Goal: Navigation & Orientation: Go to known website

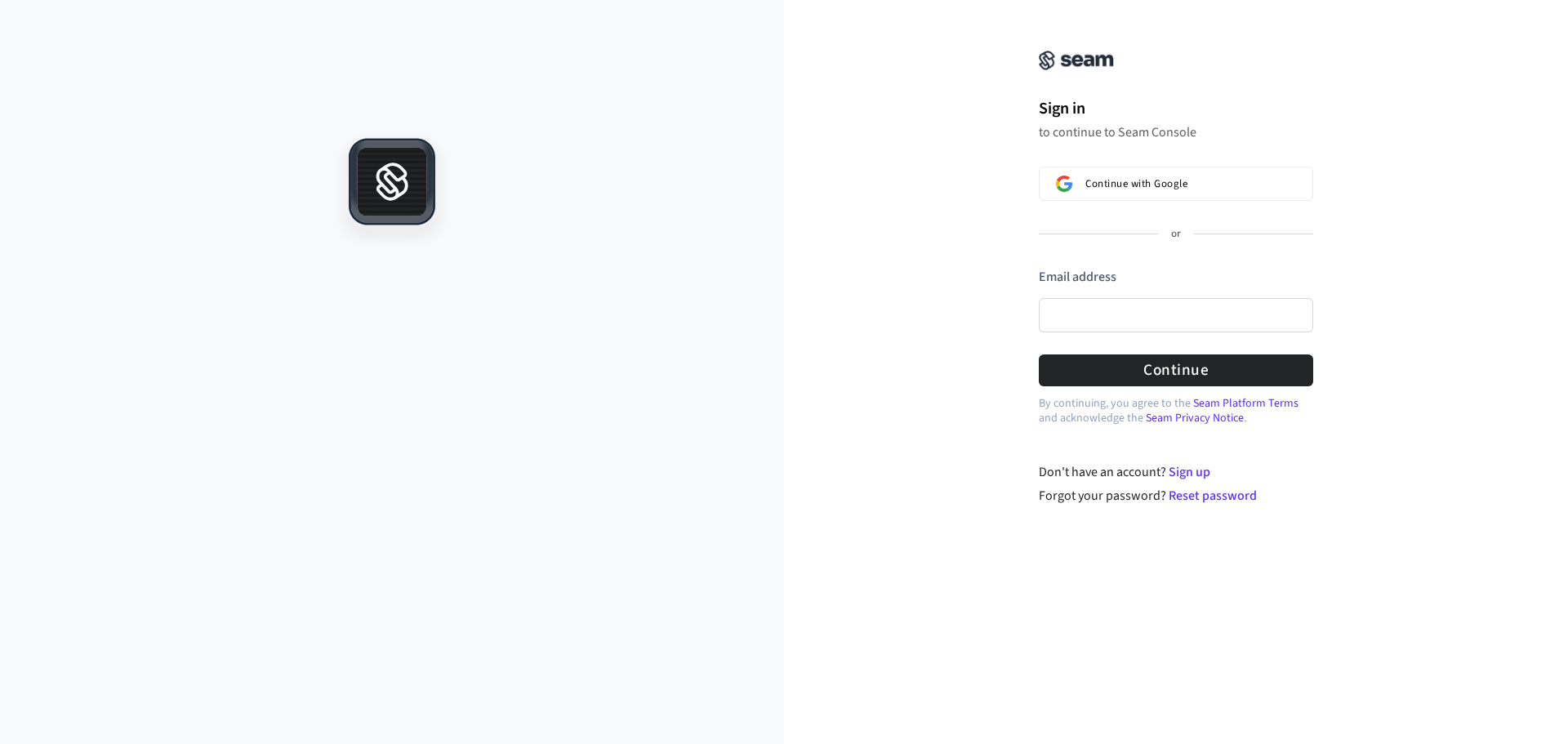
drag, startPoint x: 393, startPoint y: 182, endPoint x: 879, endPoint y: 108, distance: 491.6
click at [397, 181] on g at bounding box center [392, 181] width 81 height 81
click at [1060, 66] on img at bounding box center [1076, 61] width 75 height 20
